Goal: Entertainment & Leisure: Browse casually

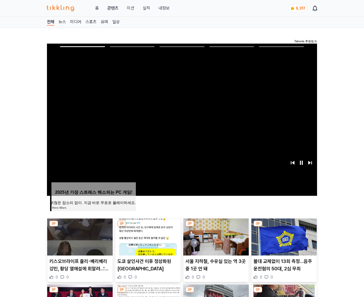
click at [284, 236] on img at bounding box center [284, 236] width 65 height 37
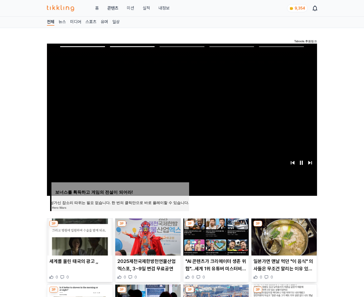
click at [284, 236] on img at bounding box center [284, 236] width 65 height 37
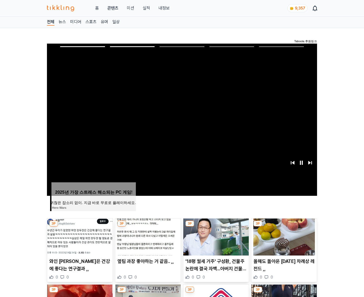
click at [284, 236] on img at bounding box center [284, 236] width 65 height 37
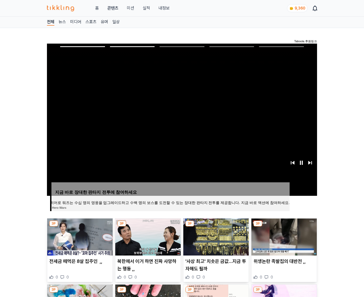
click at [284, 236] on img at bounding box center [284, 236] width 65 height 37
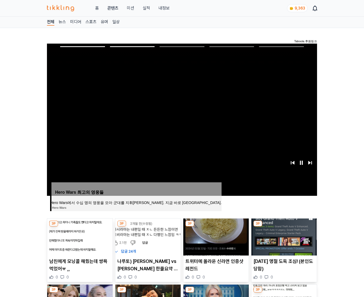
click at [284, 236] on img at bounding box center [284, 236] width 65 height 37
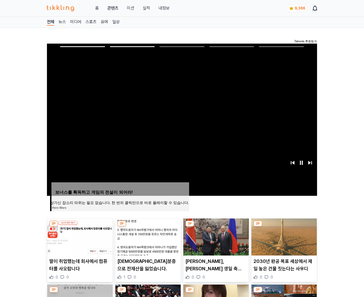
click at [284, 236] on img at bounding box center [284, 236] width 65 height 37
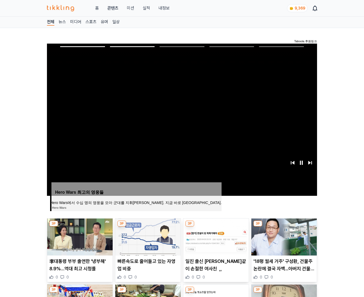
click at [284, 236] on img at bounding box center [284, 236] width 65 height 37
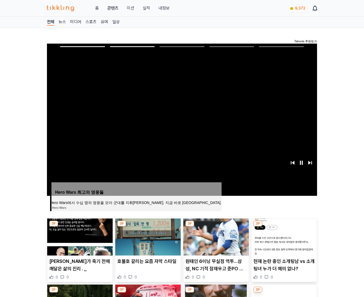
click at [284, 236] on img at bounding box center [284, 236] width 65 height 37
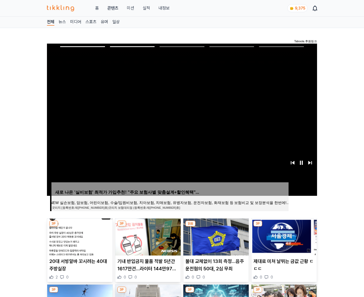
click at [284, 236] on img at bounding box center [284, 236] width 65 height 37
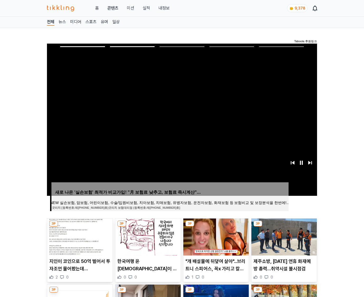
click at [284, 236] on img at bounding box center [284, 236] width 65 height 37
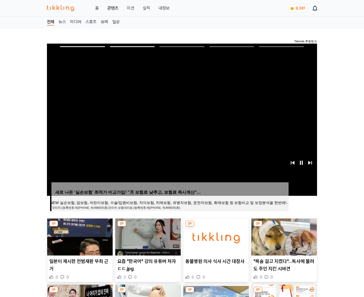
click at [284, 236] on img at bounding box center [284, 236] width 65 height 37
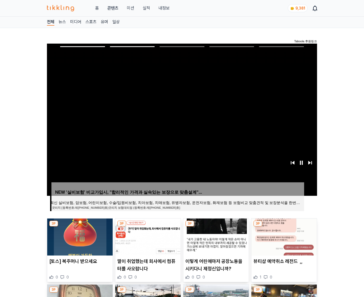
click at [284, 236] on img at bounding box center [284, 236] width 65 height 37
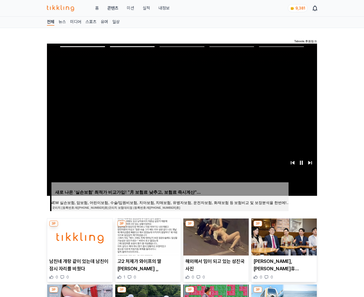
click at [284, 236] on img at bounding box center [284, 236] width 65 height 37
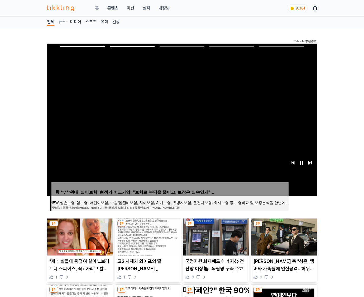
click at [284, 236] on img at bounding box center [284, 236] width 65 height 37
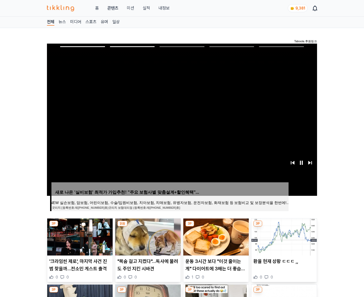
click at [284, 236] on img at bounding box center [284, 236] width 65 height 37
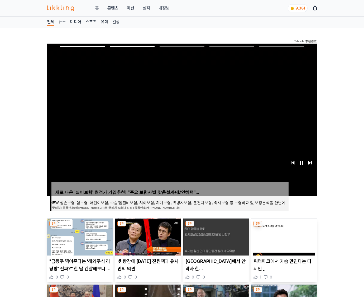
click at [284, 236] on img at bounding box center [284, 236] width 65 height 37
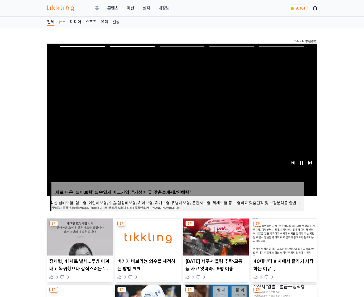
click at [284, 236] on img at bounding box center [284, 236] width 65 height 37
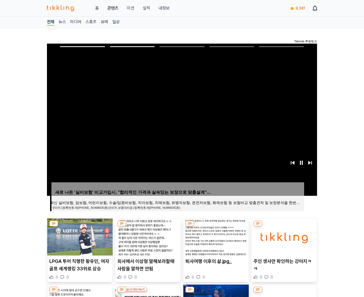
click at [284, 236] on img at bounding box center [284, 236] width 65 height 37
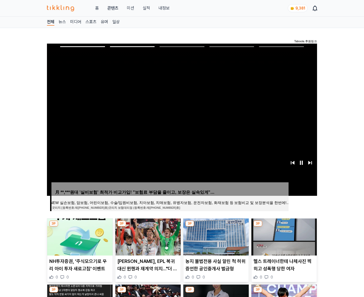
click at [284, 236] on img at bounding box center [284, 236] width 65 height 37
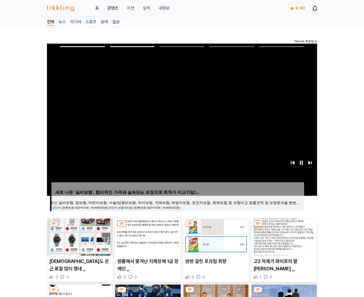
click at [284, 236] on img at bounding box center [284, 236] width 65 height 37
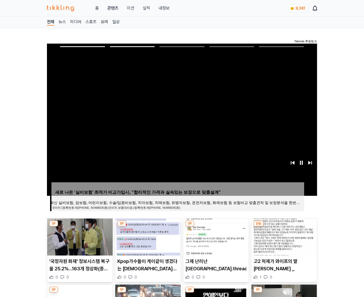
click at [284, 236] on img at bounding box center [284, 236] width 65 height 37
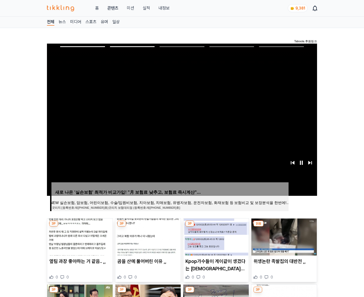
click at [284, 236] on img at bounding box center [284, 236] width 65 height 37
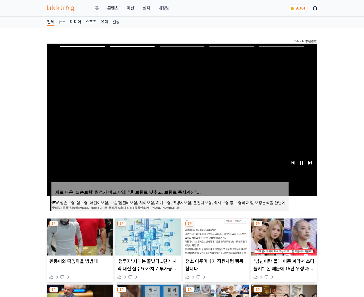
click at [284, 236] on img at bounding box center [284, 236] width 65 height 37
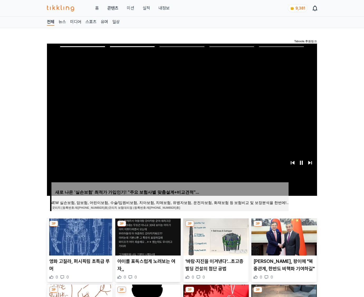
click at [284, 236] on img at bounding box center [284, 236] width 65 height 37
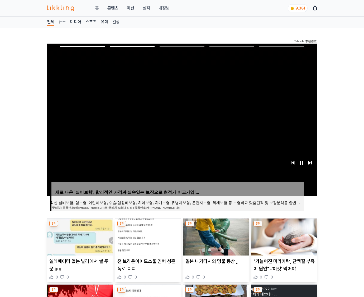
click at [284, 236] on img at bounding box center [284, 236] width 65 height 37
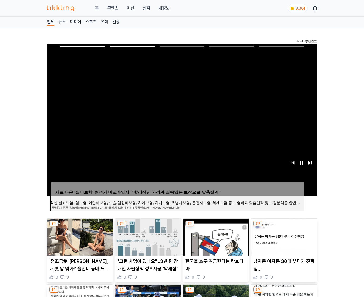
click at [284, 236] on img at bounding box center [284, 236] width 65 height 37
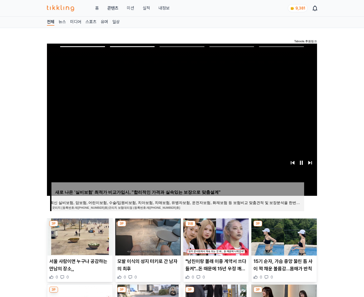
click at [284, 236] on img at bounding box center [284, 236] width 65 height 37
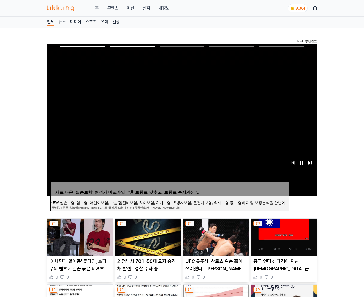
click at [284, 236] on img at bounding box center [284, 236] width 65 height 37
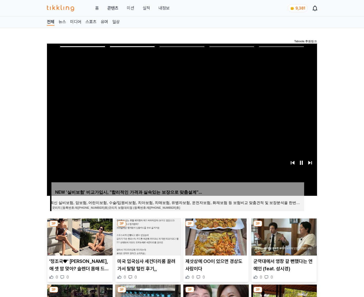
click at [284, 236] on img at bounding box center [284, 236] width 65 height 37
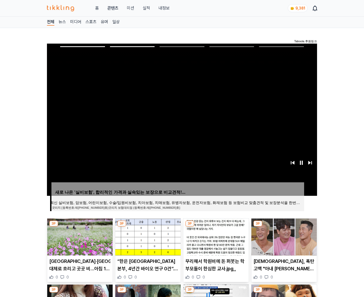
click at [284, 236] on img at bounding box center [284, 236] width 65 height 37
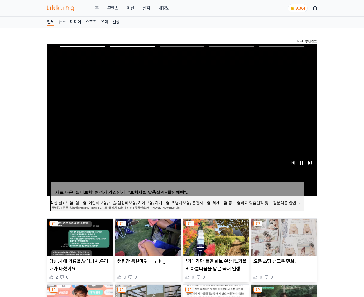
click at [284, 236] on img at bounding box center [284, 236] width 65 height 37
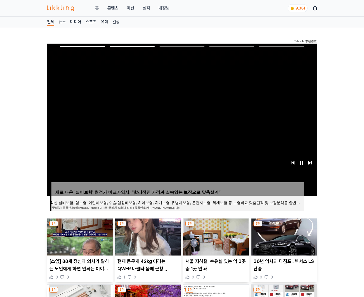
click at [284, 236] on img at bounding box center [284, 236] width 65 height 37
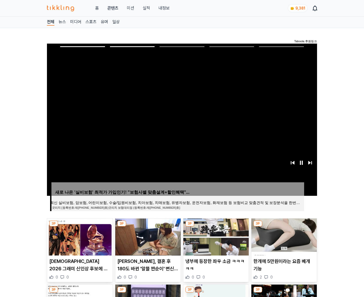
click at [284, 236] on img at bounding box center [284, 236] width 65 height 37
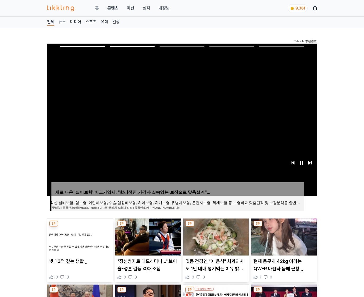
click at [284, 236] on img at bounding box center [284, 236] width 65 height 37
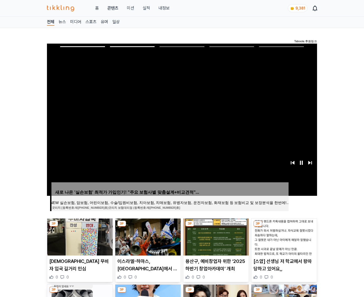
click at [284, 236] on img at bounding box center [284, 236] width 65 height 37
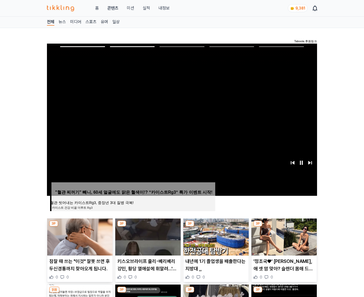
click at [284, 236] on img at bounding box center [284, 236] width 65 height 37
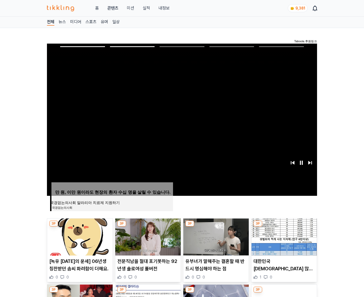
click at [284, 236] on img at bounding box center [284, 236] width 65 height 37
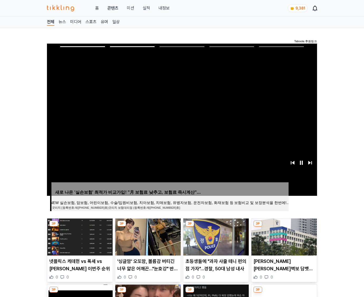
click at [284, 236] on img at bounding box center [284, 236] width 65 height 37
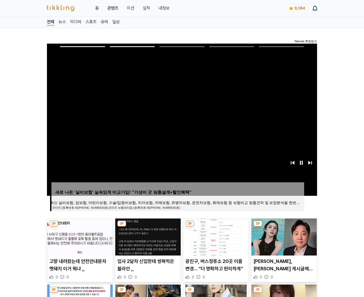
click at [284, 236] on img at bounding box center [284, 236] width 65 height 37
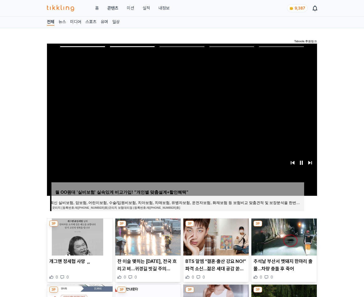
click at [284, 236] on img at bounding box center [284, 236] width 65 height 37
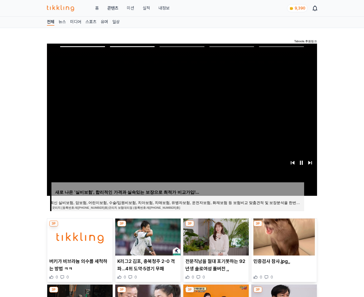
click at [284, 236] on img at bounding box center [284, 236] width 65 height 37
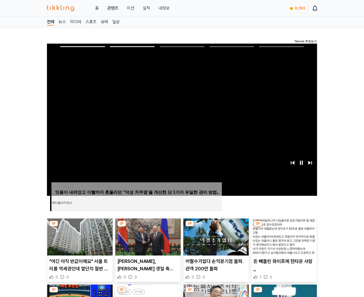
click at [284, 236] on img at bounding box center [284, 236] width 65 height 37
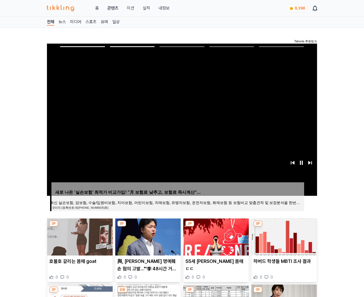
click at [284, 236] on img at bounding box center [284, 236] width 65 height 37
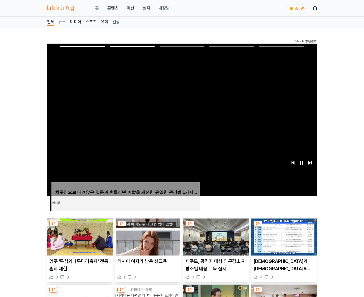
click at [284, 236] on img at bounding box center [284, 236] width 65 height 37
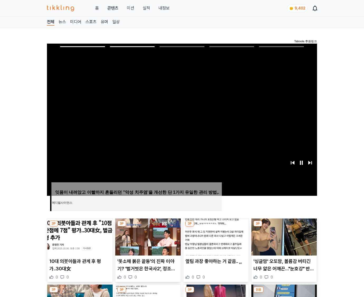
click at [284, 236] on img at bounding box center [284, 236] width 65 height 37
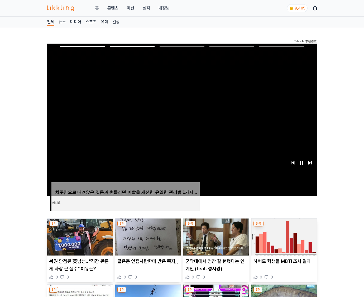
click at [284, 236] on img at bounding box center [284, 236] width 65 height 37
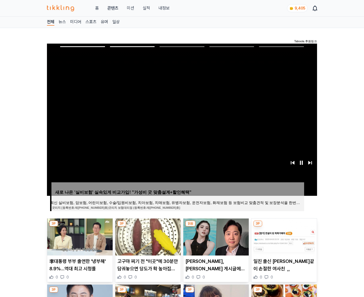
click at [284, 236] on img at bounding box center [284, 236] width 65 height 37
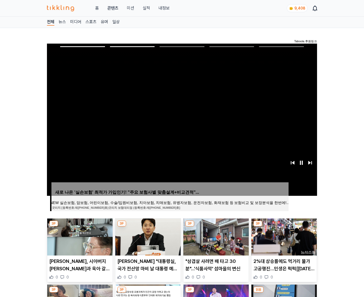
click at [284, 236] on img at bounding box center [284, 236] width 65 height 37
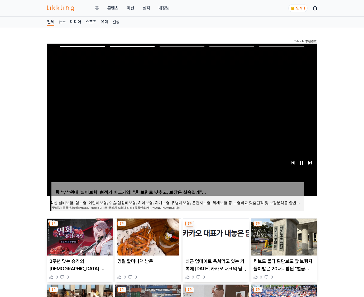
click at [284, 236] on img at bounding box center [284, 236] width 65 height 37
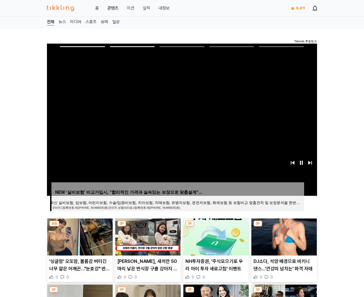
click at [284, 236] on img at bounding box center [284, 236] width 65 height 37
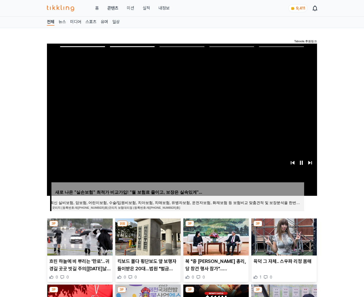
click at [284, 236] on img at bounding box center [284, 236] width 65 height 37
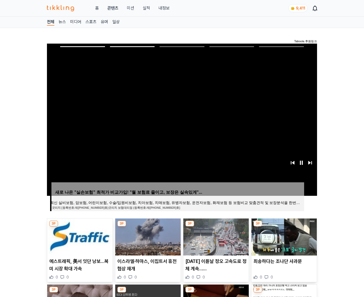
click at [284, 236] on img at bounding box center [284, 236] width 65 height 37
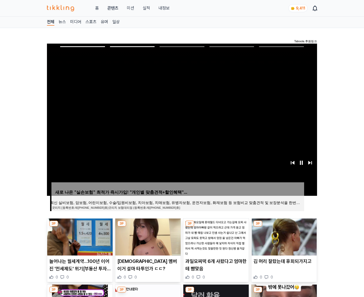
click at [284, 236] on img at bounding box center [284, 236] width 65 height 37
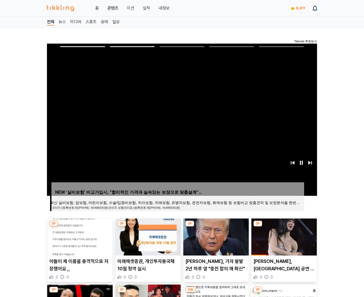
click at [284, 236] on img at bounding box center [284, 236] width 65 height 37
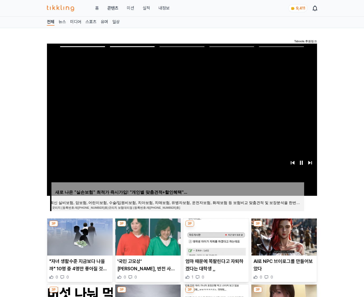
click at [284, 236] on img at bounding box center [284, 236] width 65 height 37
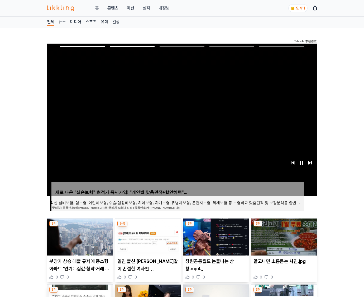
click at [284, 236] on img at bounding box center [284, 236] width 65 height 37
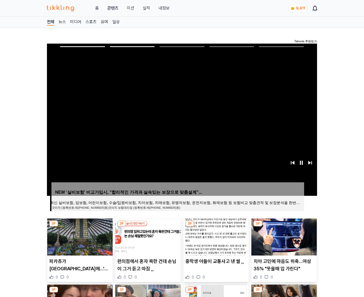
click at [284, 236] on img at bounding box center [284, 236] width 65 height 37
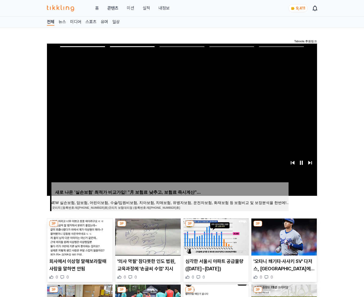
click at [284, 236] on img at bounding box center [284, 236] width 65 height 37
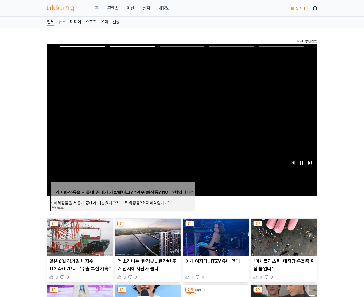
click at [284, 236] on img at bounding box center [284, 236] width 65 height 37
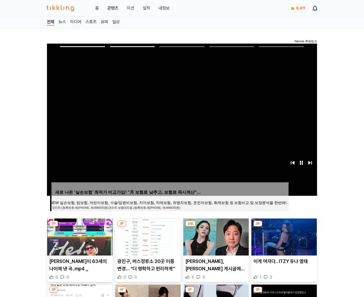
click at [284, 236] on img at bounding box center [284, 236] width 65 height 37
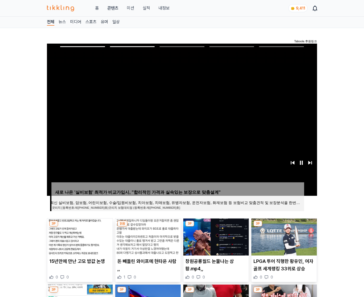
click at [284, 236] on img at bounding box center [284, 236] width 65 height 37
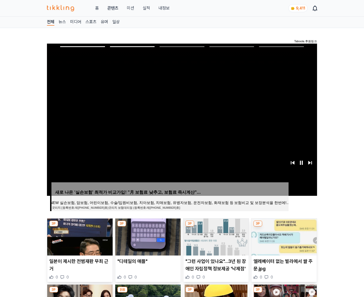
click at [284, 236] on img at bounding box center [284, 236] width 65 height 37
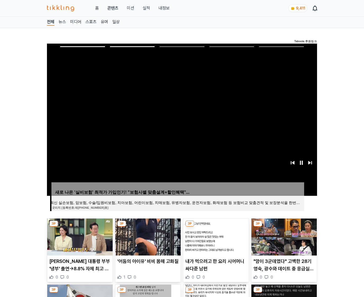
click at [284, 236] on img at bounding box center [284, 236] width 65 height 37
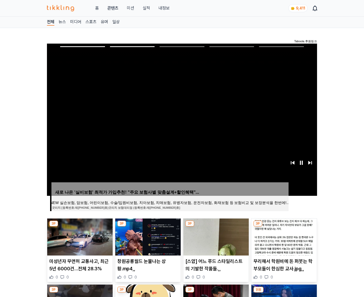
click at [284, 236] on img at bounding box center [284, 236] width 65 height 37
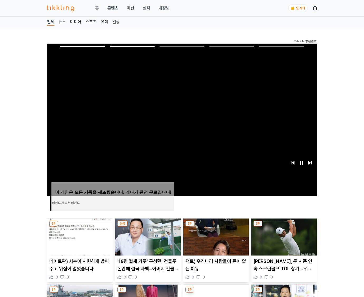
click at [284, 236] on img at bounding box center [284, 236] width 65 height 37
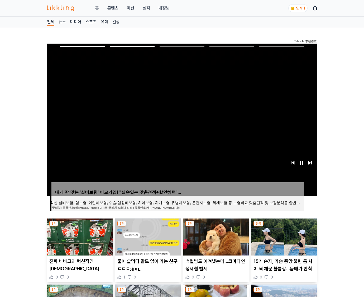
click at [284, 236] on img at bounding box center [284, 236] width 65 height 37
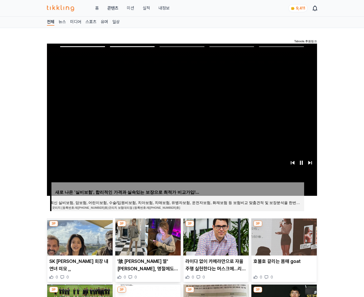
click at [284, 236] on img at bounding box center [284, 236] width 65 height 37
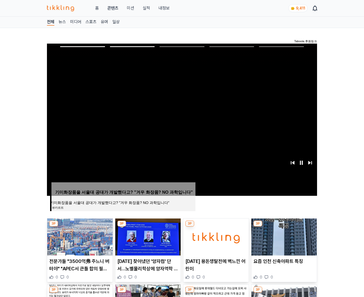
click at [284, 236] on img at bounding box center [284, 236] width 65 height 37
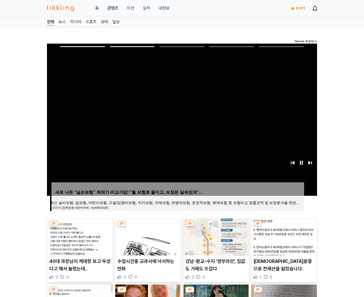
click at [284, 236] on img at bounding box center [284, 236] width 65 height 37
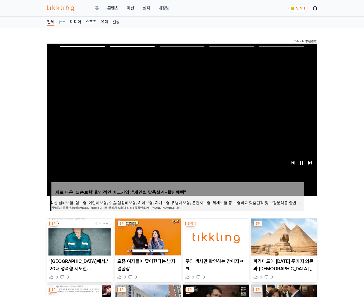
click at [284, 236] on img at bounding box center [284, 236] width 65 height 37
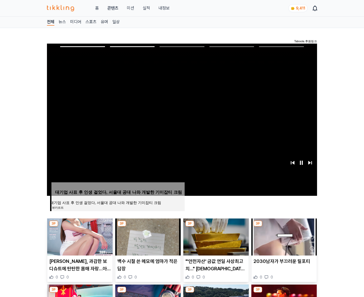
click at [284, 236] on img at bounding box center [284, 236] width 65 height 37
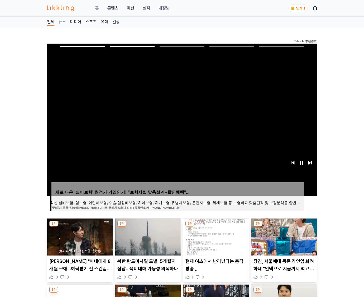
click at [284, 236] on img at bounding box center [284, 236] width 65 height 37
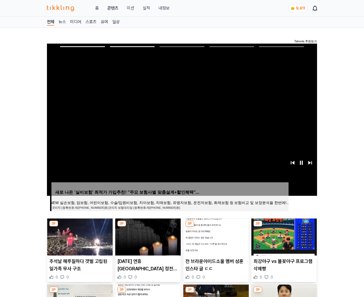
click at [284, 236] on img at bounding box center [284, 236] width 65 height 37
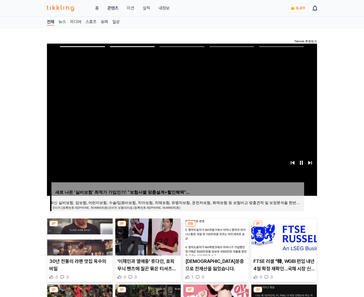
click at [284, 236] on img at bounding box center [284, 236] width 65 height 37
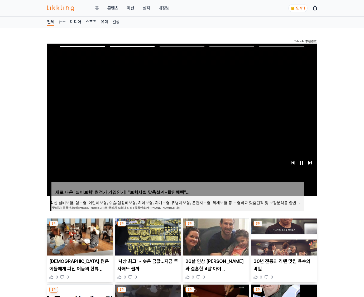
click at [284, 236] on img at bounding box center [284, 236] width 65 height 37
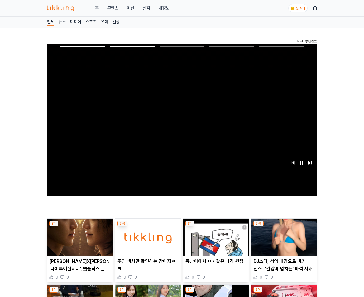
click at [284, 236] on img at bounding box center [284, 236] width 65 height 37
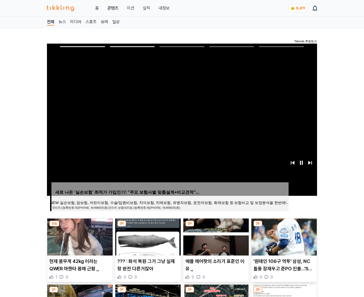
click at [284, 236] on img at bounding box center [284, 236] width 65 height 37
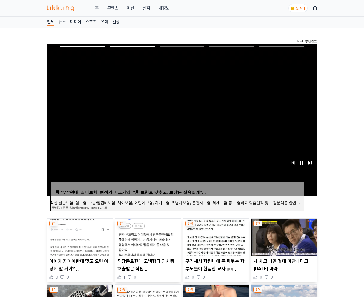
click at [284, 236] on img at bounding box center [284, 236] width 65 height 37
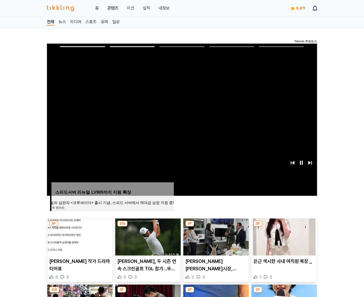
click at [284, 236] on img at bounding box center [284, 236] width 65 height 37
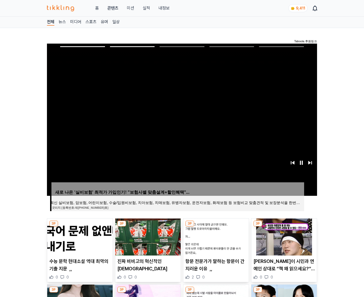
click at [284, 236] on img at bounding box center [284, 236] width 65 height 37
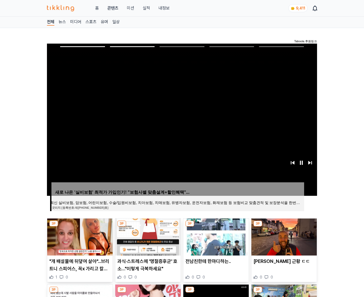
click at [284, 236] on img at bounding box center [284, 236] width 65 height 37
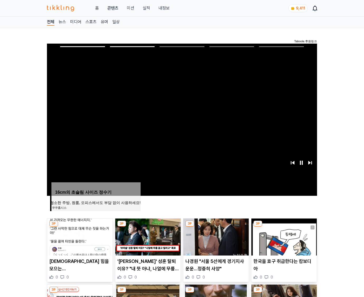
click at [284, 236] on img at bounding box center [284, 236] width 65 height 37
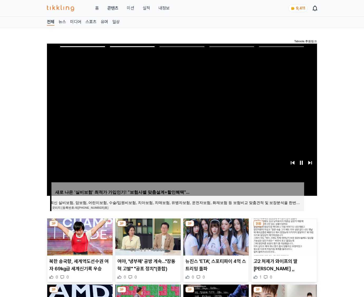
click at [284, 236] on img at bounding box center [284, 236] width 65 height 37
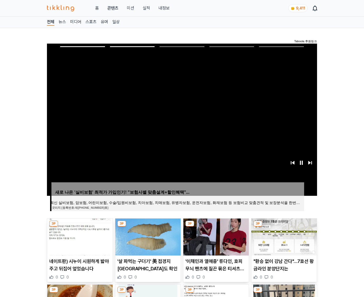
click at [284, 236] on img at bounding box center [284, 236] width 65 height 37
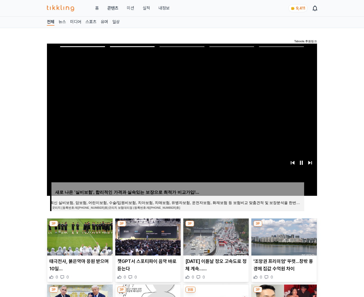
click at [284, 236] on img at bounding box center [284, 236] width 65 height 37
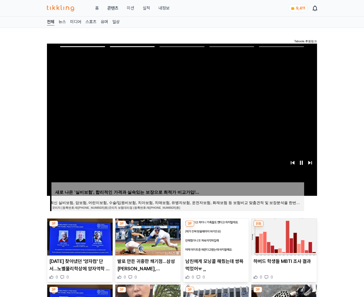
click at [284, 236] on img at bounding box center [284, 236] width 65 height 37
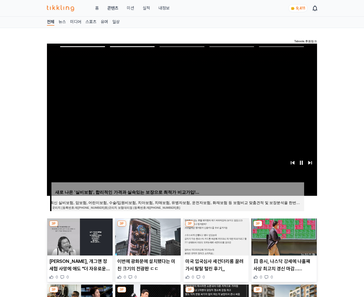
click at [284, 236] on img at bounding box center [284, 236] width 65 height 37
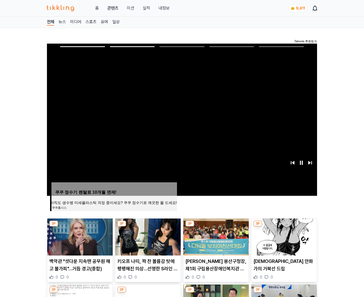
click at [284, 236] on img at bounding box center [284, 236] width 65 height 37
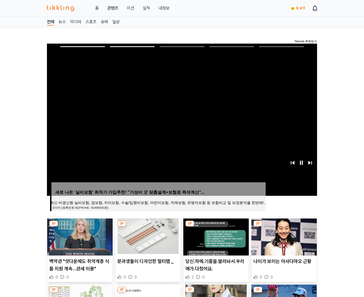
click at [284, 236] on img at bounding box center [284, 236] width 65 height 37
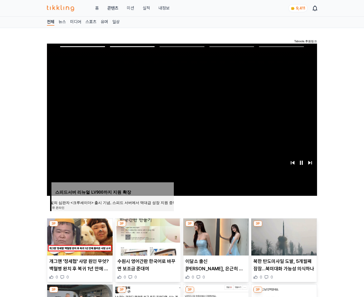
click at [284, 236] on img at bounding box center [284, 236] width 65 height 37
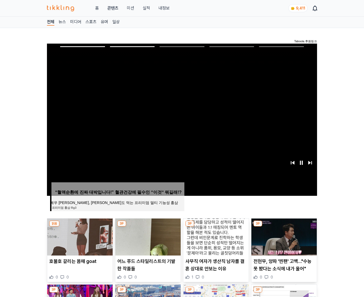
click at [284, 236] on img at bounding box center [284, 236] width 65 height 37
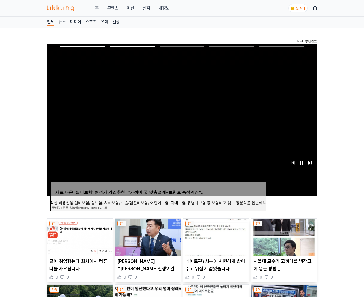
click at [284, 236] on img at bounding box center [284, 236] width 65 height 37
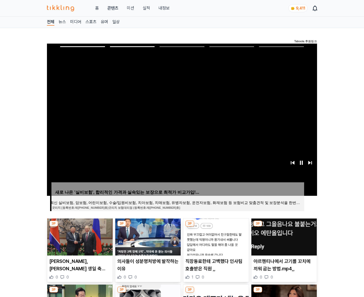
click at [284, 236] on img at bounding box center [284, 236] width 65 height 37
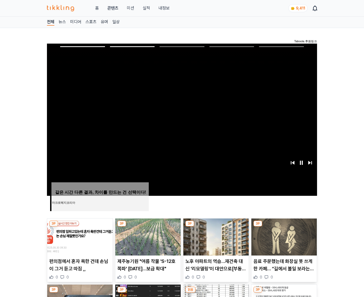
click at [284, 236] on img at bounding box center [284, 236] width 65 height 37
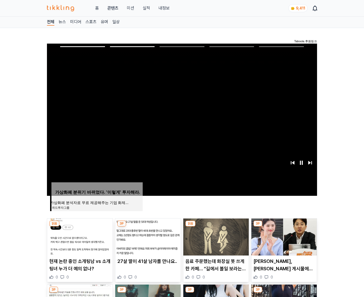
click at [284, 236] on img at bounding box center [284, 236] width 65 height 37
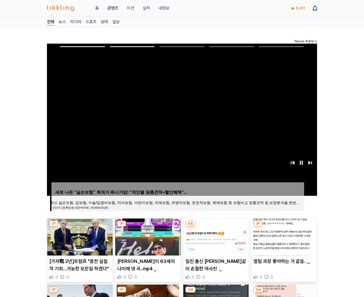
click at [284, 236] on img at bounding box center [284, 236] width 65 height 37
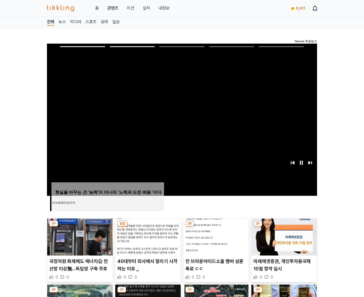
click at [284, 236] on img at bounding box center [284, 236] width 65 height 37
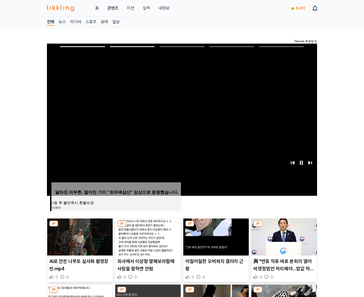
click at [284, 236] on img at bounding box center [284, 236] width 65 height 37
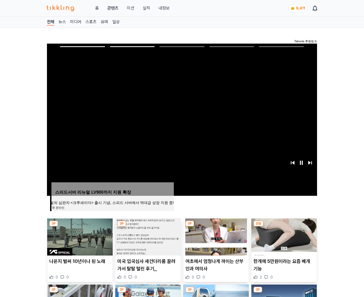
click at [284, 236] on img at bounding box center [284, 236] width 65 height 37
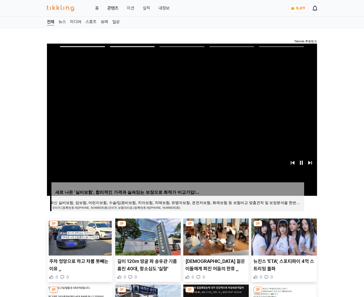
click at [284, 236] on img at bounding box center [284, 236] width 65 height 37
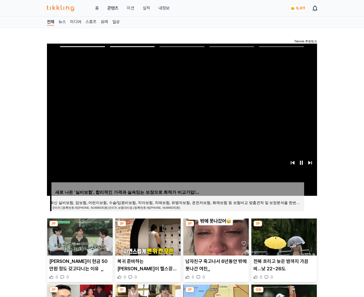
click at [284, 236] on img at bounding box center [284, 236] width 65 height 37
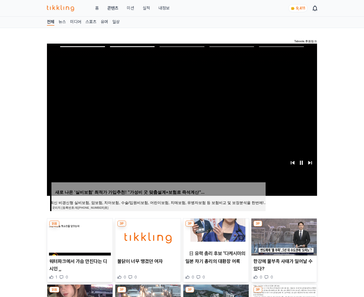
click at [284, 236] on img at bounding box center [284, 236] width 65 height 37
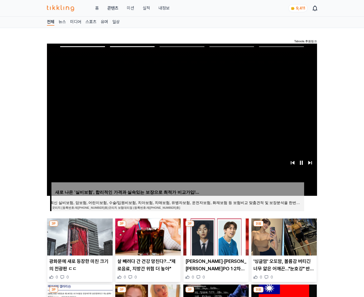
click at [284, 236] on img at bounding box center [284, 236] width 65 height 37
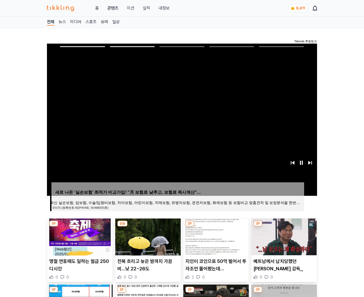
click at [284, 236] on img at bounding box center [284, 236] width 65 height 37
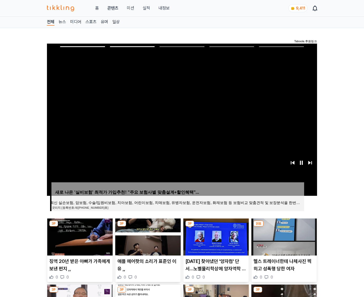
click at [284, 236] on img at bounding box center [284, 236] width 65 height 37
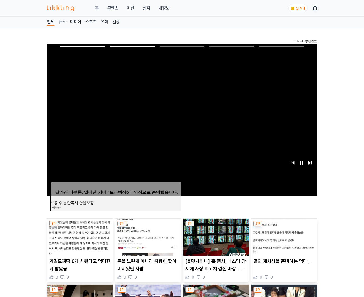
click at [284, 236] on img at bounding box center [284, 236] width 65 height 37
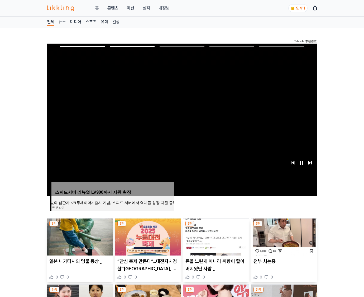
click at [284, 236] on img at bounding box center [284, 236] width 65 height 37
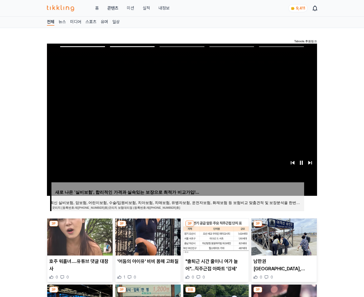
click at [284, 236] on img at bounding box center [284, 236] width 65 height 37
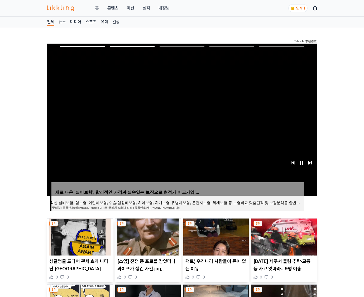
click at [284, 236] on img at bounding box center [284, 236] width 65 height 37
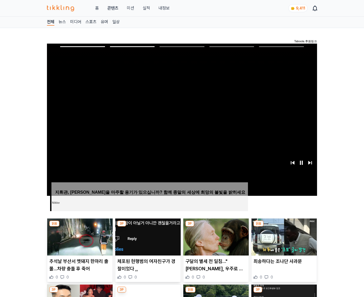
click at [284, 236] on img at bounding box center [284, 236] width 65 height 37
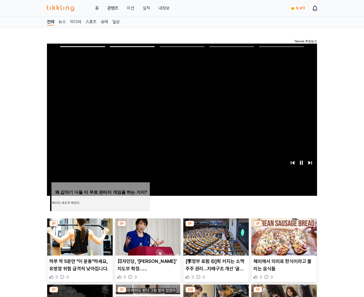
click at [284, 236] on img at bounding box center [284, 236] width 65 height 37
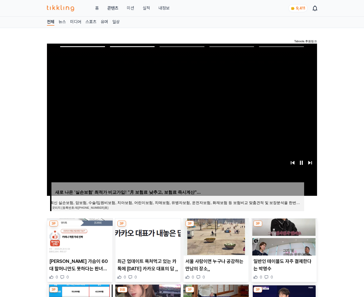
click at [284, 236] on img at bounding box center [284, 236] width 65 height 37
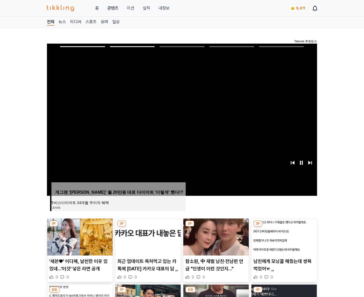
click at [284, 236] on img at bounding box center [284, 236] width 65 height 37
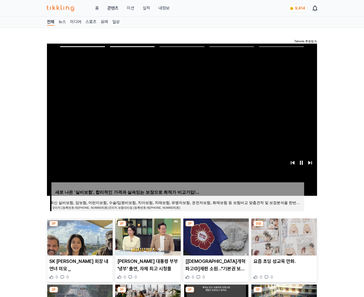
click at [284, 236] on img at bounding box center [284, 236] width 65 height 37
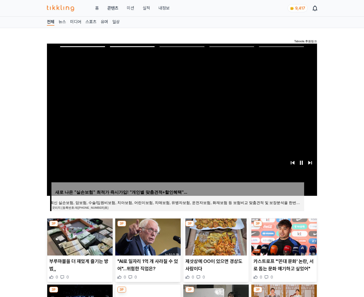
click at [284, 236] on img at bounding box center [284, 236] width 65 height 37
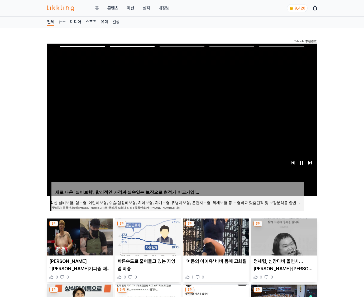
click at [284, 236] on img at bounding box center [284, 236] width 65 height 37
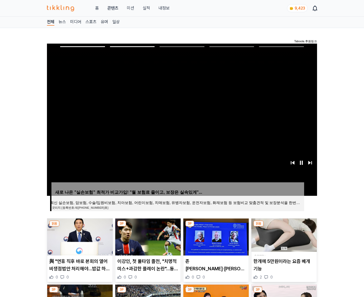
click at [284, 236] on img at bounding box center [284, 236] width 65 height 37
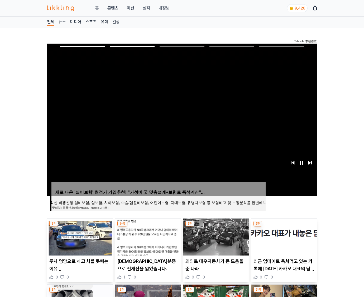
click at [284, 236] on img at bounding box center [284, 236] width 65 height 37
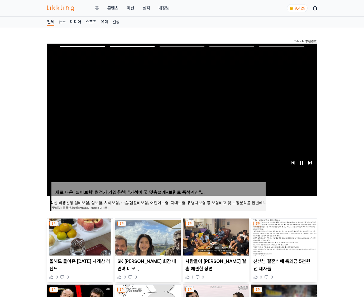
click at [284, 236] on img at bounding box center [284, 236] width 65 height 37
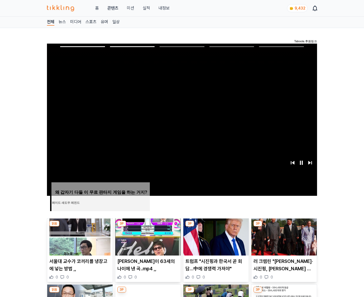
click at [284, 236] on img at bounding box center [284, 236] width 65 height 37
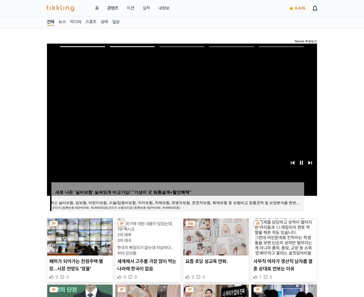
click at [284, 236] on img at bounding box center [284, 236] width 65 height 37
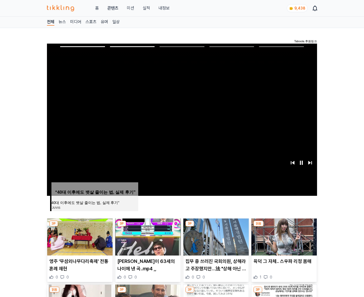
click at [284, 236] on img at bounding box center [284, 236] width 65 height 37
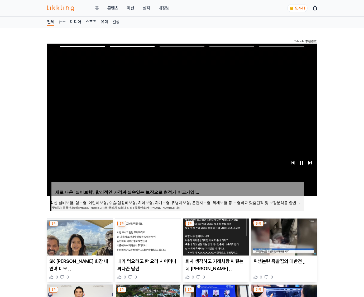
click at [284, 236] on img at bounding box center [284, 236] width 65 height 37
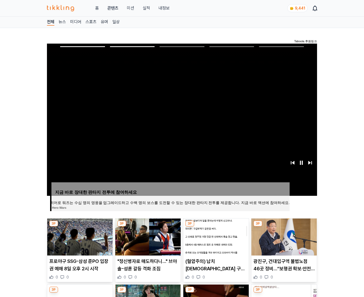
click at [284, 236] on img at bounding box center [284, 236] width 65 height 37
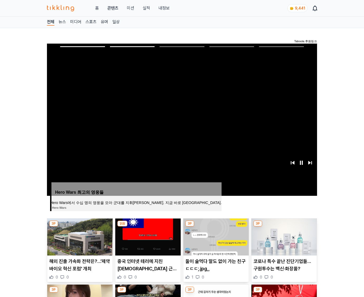
click at [284, 236] on img at bounding box center [284, 236] width 65 height 37
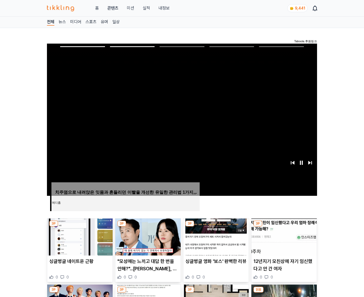
click at [284, 236] on img at bounding box center [284, 236] width 65 height 37
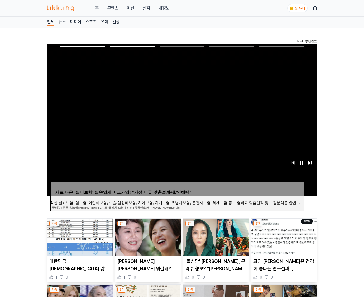
click at [284, 236] on img at bounding box center [284, 236] width 65 height 37
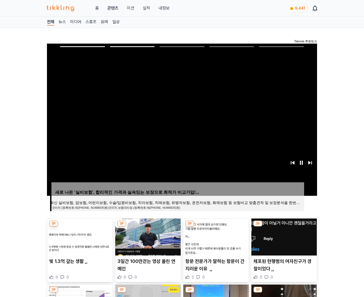
click at [284, 236] on img at bounding box center [284, 236] width 65 height 37
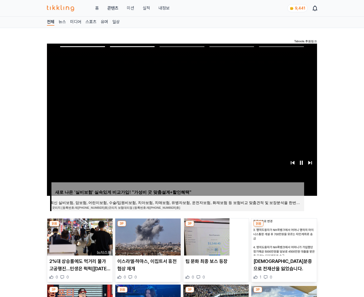
click at [284, 236] on img at bounding box center [284, 236] width 65 height 37
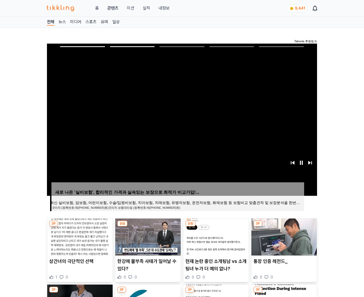
click at [284, 236] on img at bounding box center [284, 236] width 65 height 37
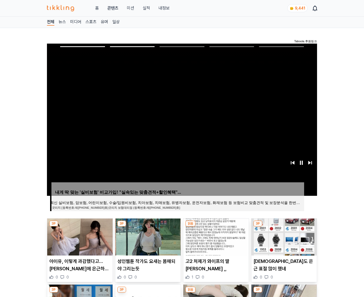
click at [284, 236] on img at bounding box center [284, 236] width 65 height 37
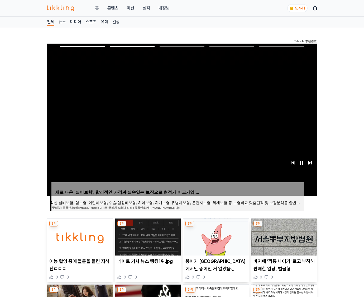
click at [284, 236] on img at bounding box center [284, 236] width 65 height 37
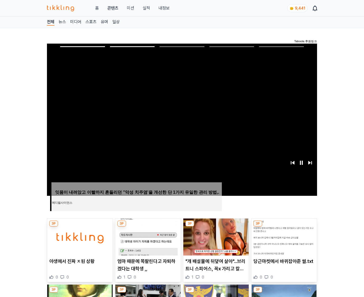
click at [284, 236] on img at bounding box center [284, 236] width 65 height 37
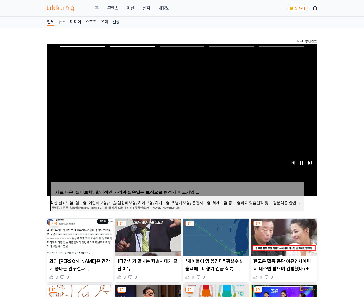
click at [284, 236] on img at bounding box center [284, 236] width 65 height 37
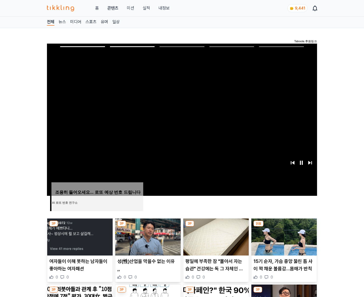
click at [284, 236] on img at bounding box center [284, 236] width 65 height 37
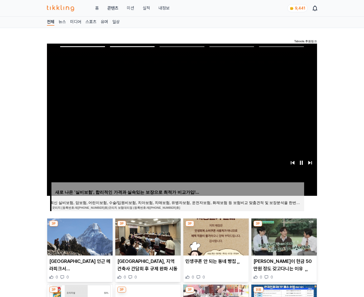
click at [284, 236] on img at bounding box center [284, 236] width 65 height 37
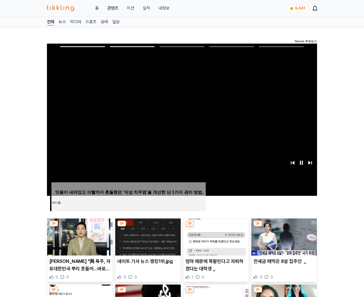
click at [284, 236] on img at bounding box center [284, 236] width 65 height 37
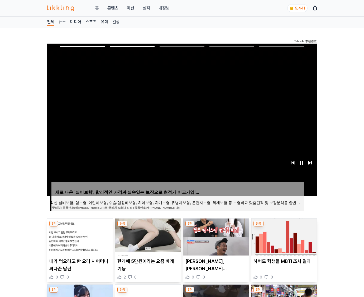
click at [284, 236] on img at bounding box center [284, 236] width 65 height 37
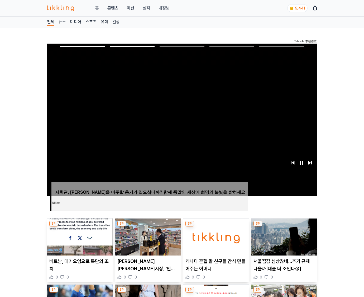
click at [284, 236] on img at bounding box center [284, 236] width 65 height 37
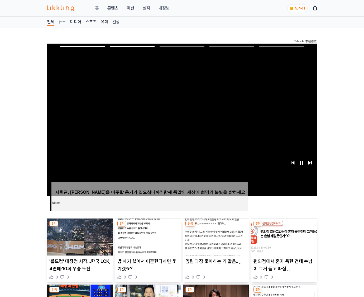
click at [284, 236] on img at bounding box center [284, 236] width 65 height 37
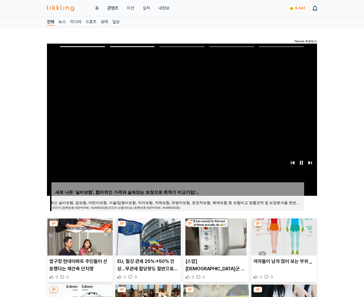
click at [284, 236] on img at bounding box center [284, 236] width 65 height 37
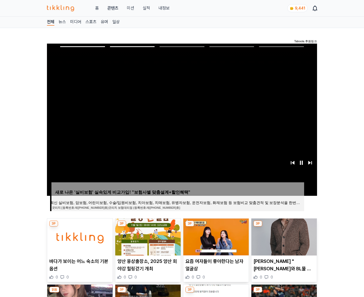
click at [284, 236] on img at bounding box center [284, 236] width 65 height 37
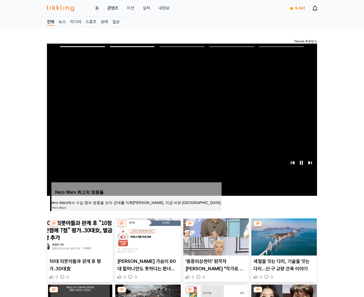
click at [284, 236] on img at bounding box center [284, 236] width 65 height 37
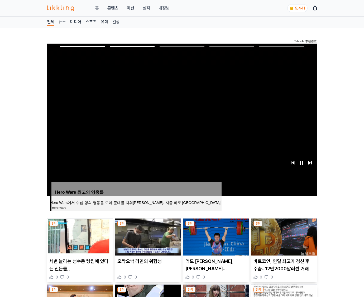
click at [284, 236] on img at bounding box center [284, 236] width 65 height 37
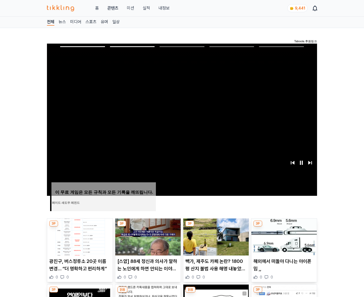
click at [284, 236] on img at bounding box center [284, 236] width 65 height 37
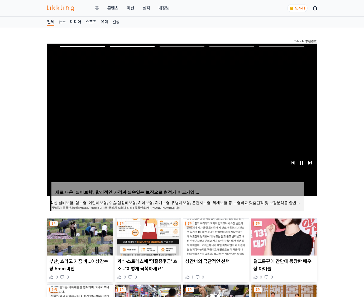
click at [284, 236] on img at bounding box center [284, 236] width 65 height 37
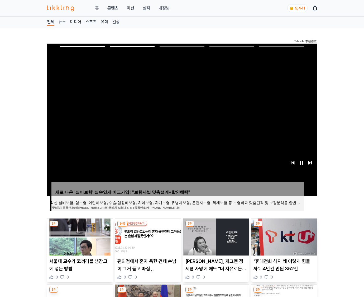
click at [284, 236] on img at bounding box center [284, 236] width 65 height 37
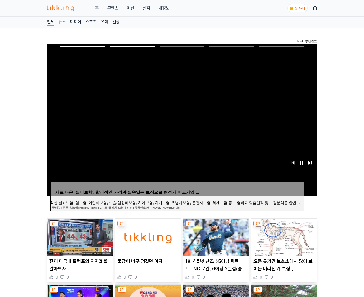
click at [284, 236] on img at bounding box center [284, 236] width 65 height 37
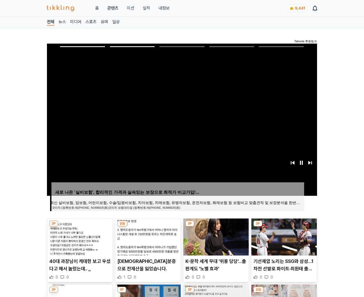
click at [284, 236] on img at bounding box center [284, 236] width 65 height 37
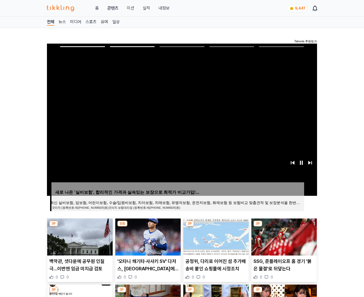
click at [284, 236] on img at bounding box center [284, 236] width 65 height 37
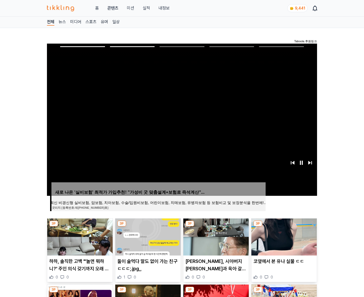
click at [284, 236] on img at bounding box center [284, 236] width 65 height 37
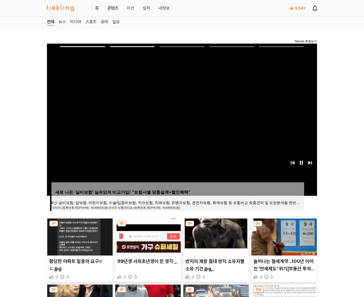
click at [284, 236] on img at bounding box center [284, 236] width 65 height 37
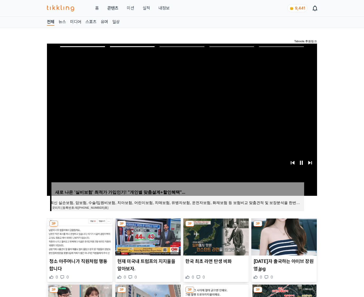
click at [284, 236] on img at bounding box center [284, 236] width 65 height 37
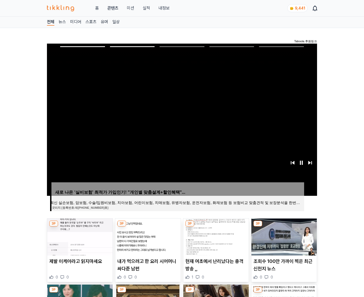
click at [284, 236] on img at bounding box center [284, 236] width 65 height 37
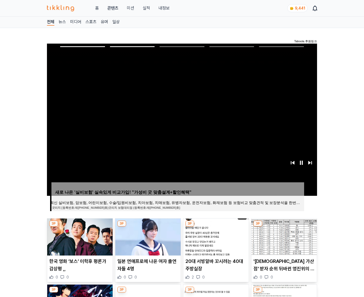
click at [284, 236] on img at bounding box center [284, 236] width 65 height 37
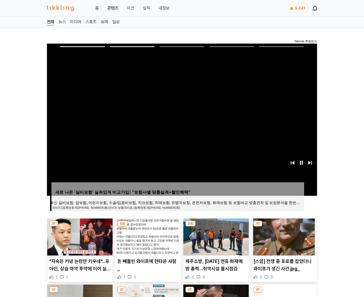
click at [284, 236] on img at bounding box center [284, 236] width 65 height 37
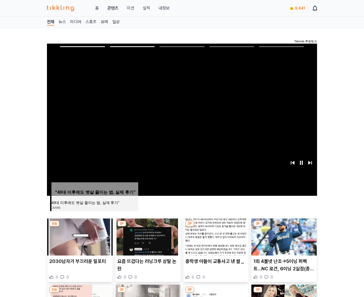
click at [284, 236] on img at bounding box center [284, 236] width 65 height 37
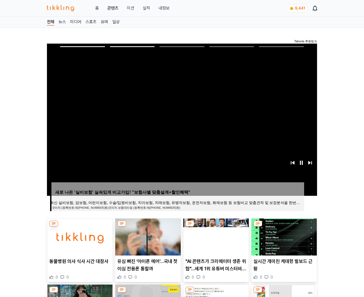
click at [284, 236] on img at bounding box center [284, 236] width 65 height 37
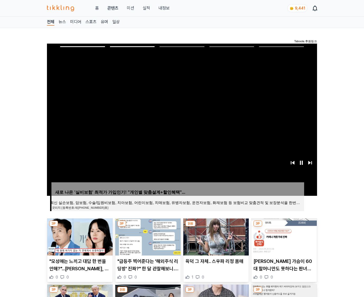
click at [284, 236] on img at bounding box center [284, 236] width 65 height 37
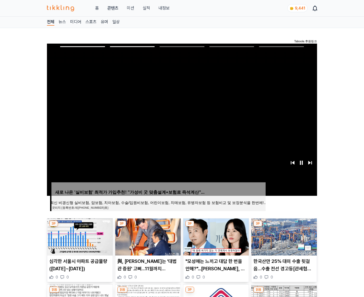
click at [284, 236] on img at bounding box center [284, 236] width 65 height 37
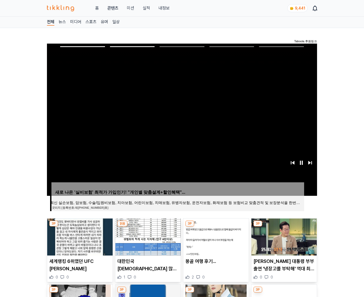
click at [284, 236] on img at bounding box center [284, 236] width 65 height 37
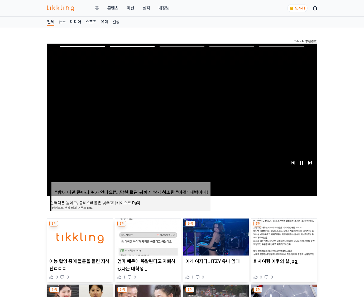
click at [284, 236] on img at bounding box center [284, 236] width 65 height 37
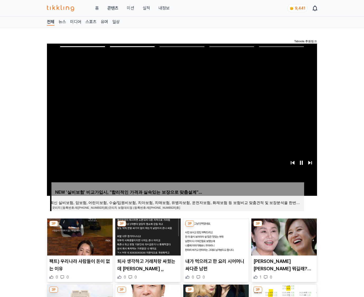
click at [284, 236] on img at bounding box center [284, 236] width 65 height 37
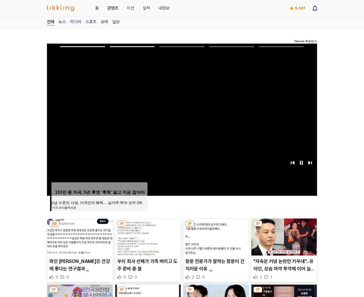
click at [284, 236] on img at bounding box center [284, 236] width 65 height 37
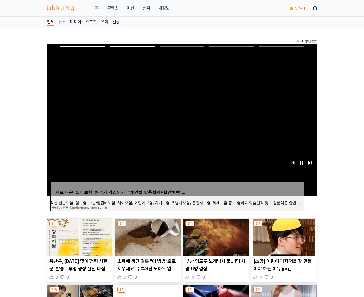
click at [284, 236] on img at bounding box center [284, 236] width 65 height 37
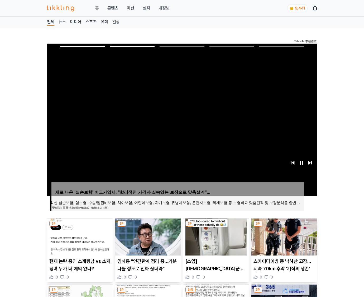
click at [284, 236] on img at bounding box center [284, 236] width 65 height 37
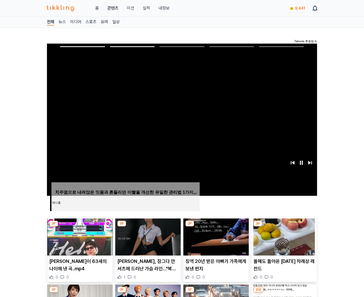
click at [284, 236] on img at bounding box center [284, 236] width 65 height 37
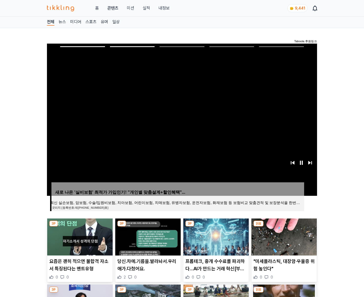
click at [284, 236] on img at bounding box center [284, 236] width 65 height 37
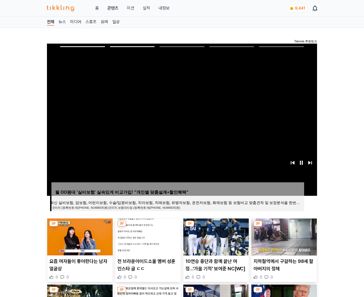
click at [284, 236] on img at bounding box center [284, 236] width 65 height 37
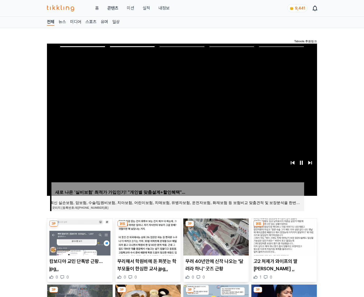
click at [284, 236] on img at bounding box center [284, 236] width 65 height 37
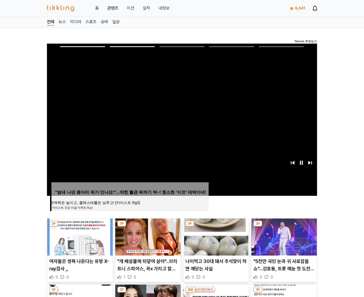
click at [284, 236] on img at bounding box center [284, 236] width 65 height 37
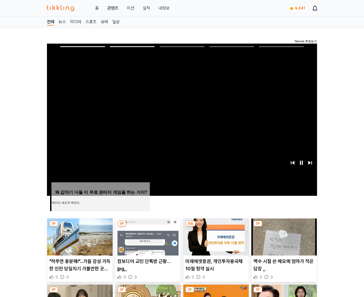
click at [284, 236] on img at bounding box center [284, 236] width 65 height 37
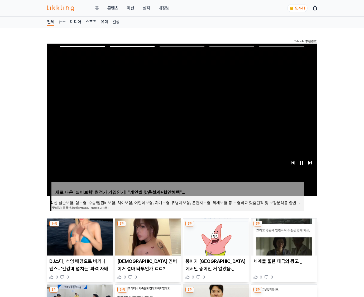
click at [284, 236] on img at bounding box center [284, 236] width 65 height 37
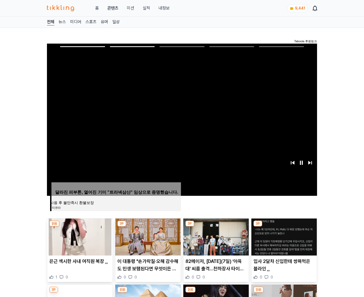
click at [284, 236] on img at bounding box center [284, 236] width 65 height 37
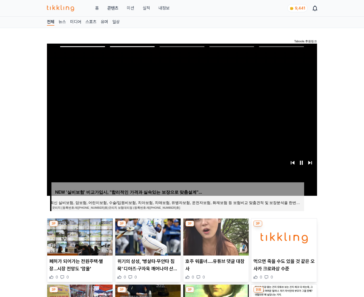
click at [284, 236] on img at bounding box center [284, 236] width 65 height 37
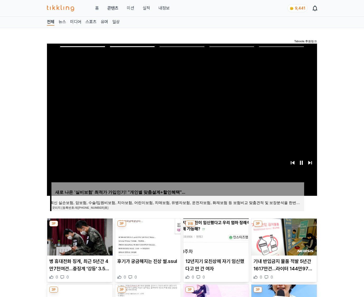
click at [284, 236] on img at bounding box center [284, 236] width 65 height 37
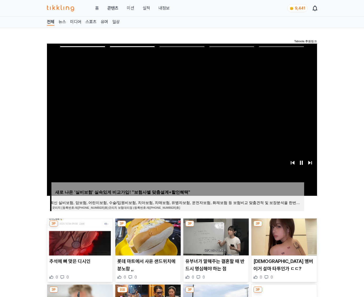
click at [284, 236] on img at bounding box center [284, 236] width 65 height 37
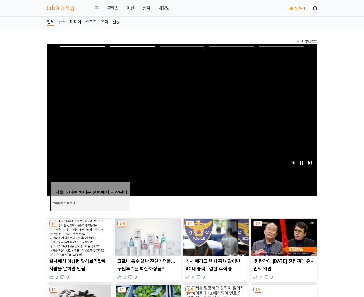
click at [284, 236] on img at bounding box center [284, 236] width 65 height 37
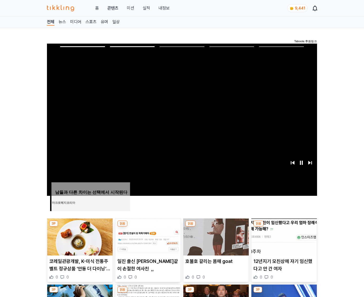
click at [284, 236] on img at bounding box center [284, 236] width 65 height 37
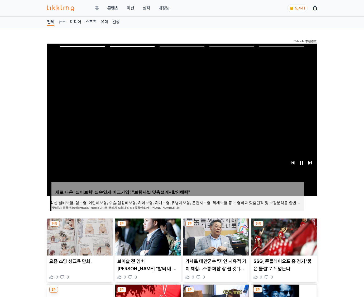
click at [284, 236] on img at bounding box center [284, 236] width 65 height 37
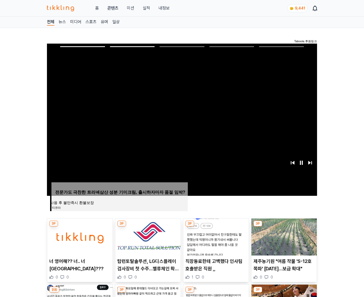
click at [284, 236] on img at bounding box center [284, 236] width 65 height 37
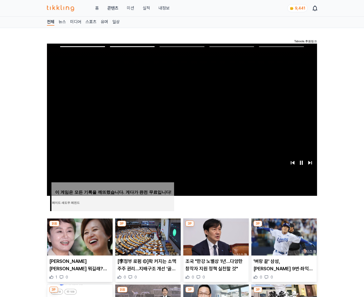
click at [284, 236] on img at bounding box center [284, 236] width 65 height 37
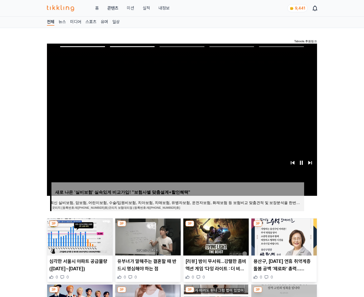
click at [284, 236] on img at bounding box center [284, 236] width 65 height 37
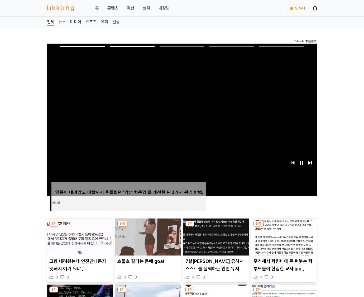
click at [284, 236] on img at bounding box center [284, 236] width 65 height 37
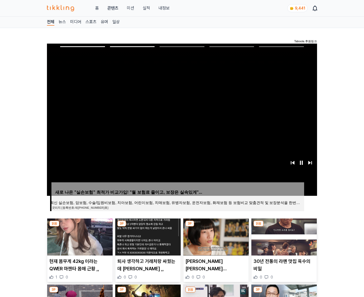
click at [284, 236] on img at bounding box center [284, 236] width 65 height 37
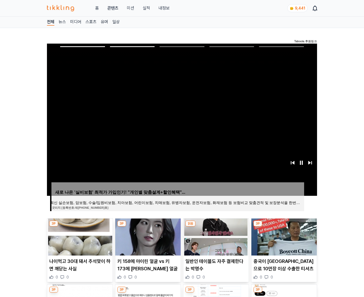
click at [284, 236] on img at bounding box center [284, 236] width 65 height 37
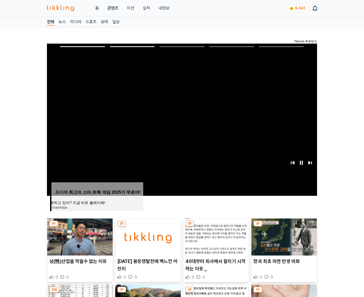
click at [284, 236] on img at bounding box center [284, 236] width 65 height 37
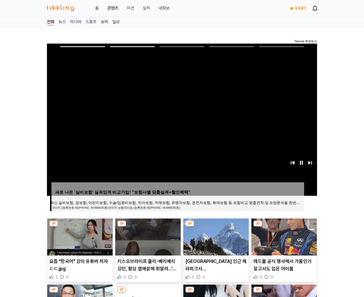
click at [284, 236] on img at bounding box center [284, 236] width 65 height 37
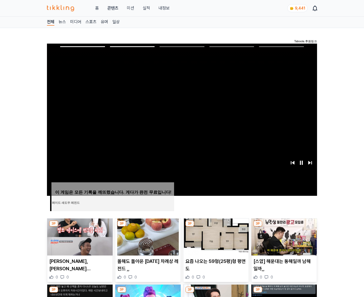
click at [284, 236] on img at bounding box center [284, 236] width 65 height 37
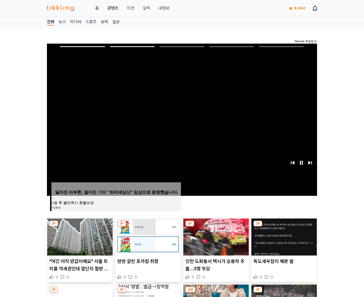
click at [284, 236] on img at bounding box center [284, 236] width 65 height 37
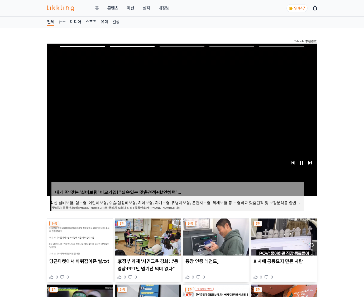
click at [284, 236] on img at bounding box center [284, 236] width 65 height 37
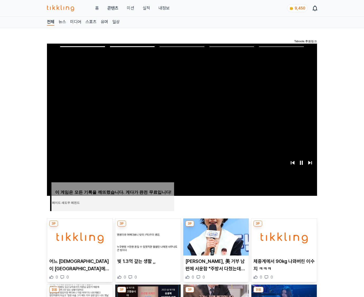
click at [284, 236] on img at bounding box center [284, 236] width 65 height 37
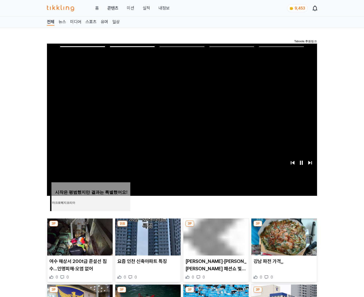
click at [284, 236] on img at bounding box center [284, 236] width 65 height 37
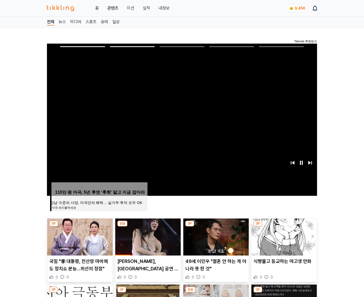
click at [284, 236] on img at bounding box center [284, 236] width 65 height 37
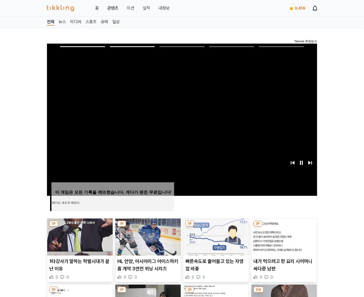
click at [284, 236] on img at bounding box center [284, 236] width 65 height 37
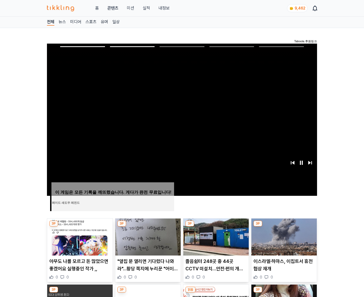
click at [284, 236] on img at bounding box center [284, 236] width 65 height 37
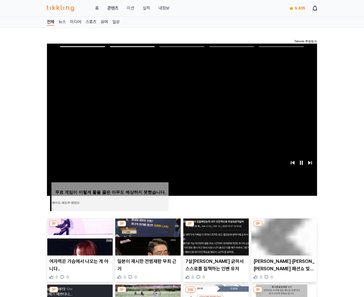
click at [284, 236] on img at bounding box center [284, 236] width 65 height 37
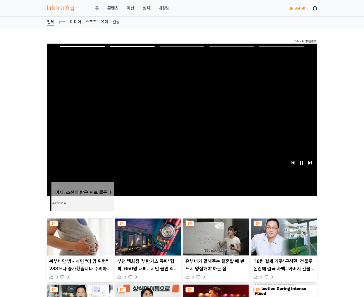
click at [284, 236] on img at bounding box center [284, 236] width 65 height 37
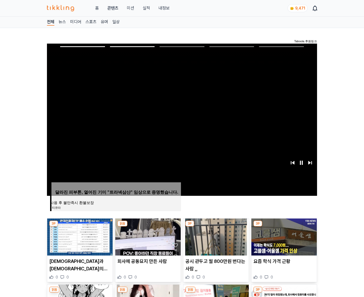
click at [284, 236] on img at bounding box center [284, 236] width 65 height 37
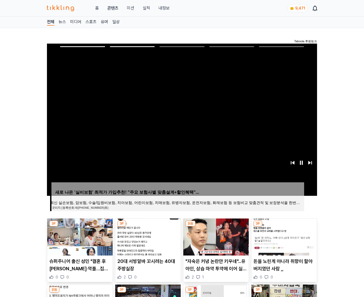
click at [284, 236] on img at bounding box center [284, 236] width 65 height 37
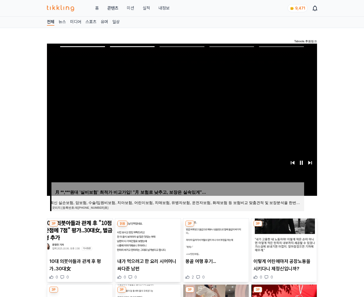
click at [284, 236] on img at bounding box center [284, 236] width 65 height 37
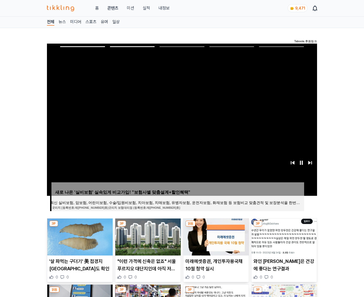
click at [284, 236] on img at bounding box center [284, 236] width 65 height 37
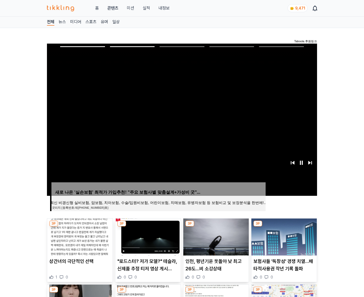
click at [284, 236] on img at bounding box center [284, 236] width 65 height 37
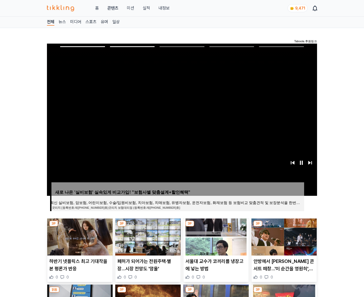
click at [284, 236] on img at bounding box center [284, 236] width 65 height 37
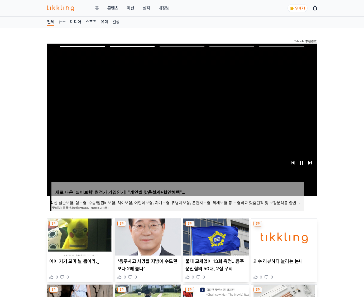
click at [284, 236] on img at bounding box center [284, 236] width 65 height 37
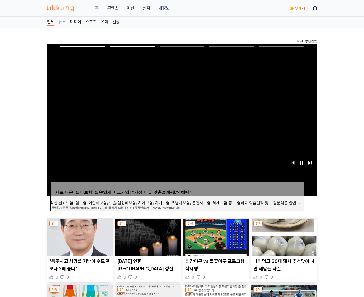
click at [284, 236] on img at bounding box center [284, 236] width 65 height 37
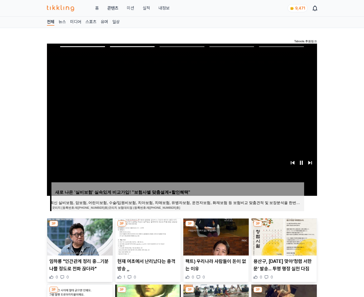
click at [284, 236] on img at bounding box center [284, 236] width 65 height 37
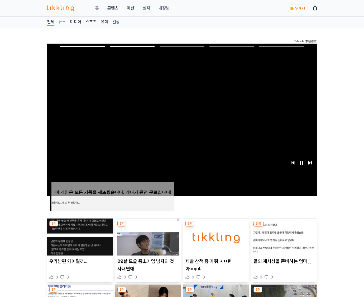
click at [284, 236] on img at bounding box center [284, 236] width 65 height 37
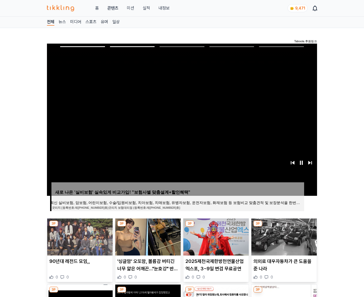
click at [284, 236] on img at bounding box center [284, 236] width 65 height 37
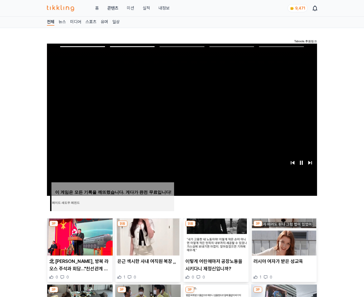
click at [284, 236] on img at bounding box center [284, 236] width 65 height 37
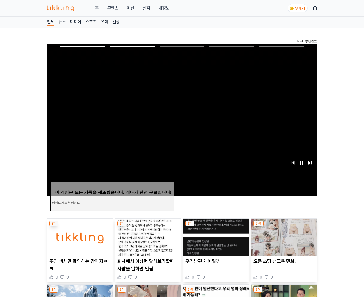
click at [284, 236] on img at bounding box center [284, 236] width 65 height 37
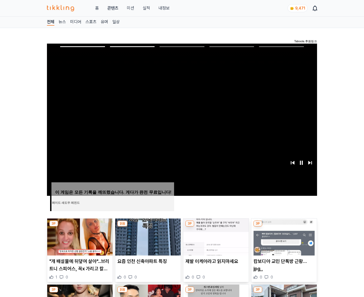
click at [284, 236] on img at bounding box center [284, 236] width 65 height 37
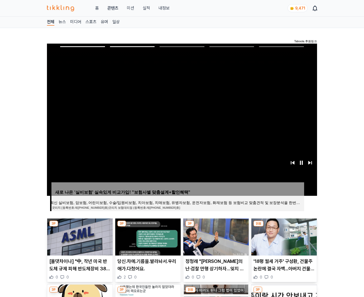
click at [284, 236] on img at bounding box center [284, 236] width 65 height 37
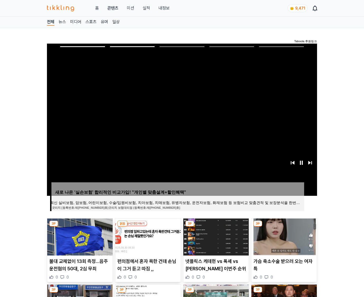
click at [284, 236] on img at bounding box center [284, 236] width 65 height 37
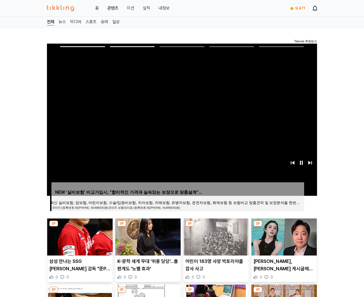
click at [284, 236] on img at bounding box center [284, 236] width 65 height 37
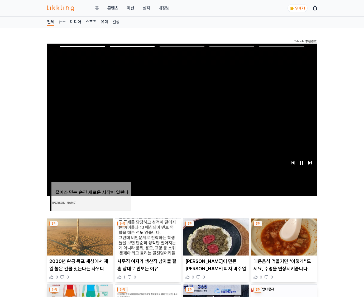
click at [284, 236] on img at bounding box center [284, 236] width 65 height 37
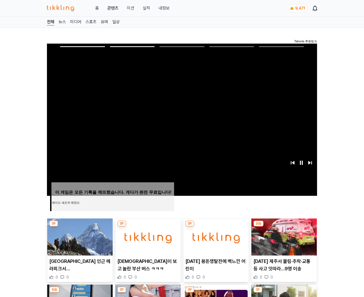
click at [284, 236] on img at bounding box center [284, 236] width 65 height 37
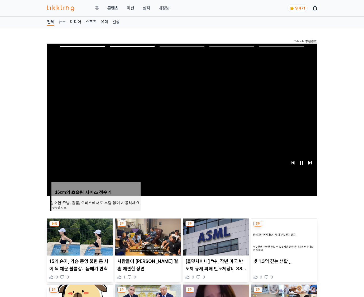
click at [284, 236] on img at bounding box center [284, 236] width 65 height 37
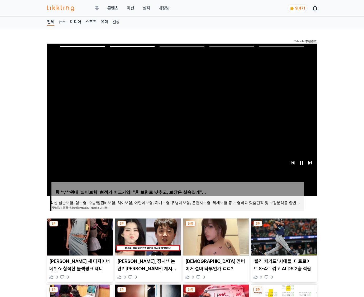
click at [284, 236] on img at bounding box center [284, 236] width 65 height 37
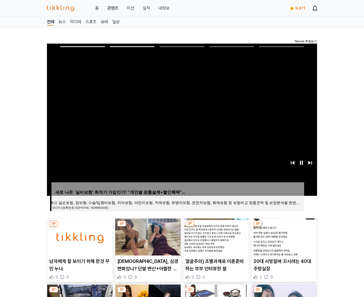
click at [284, 236] on img at bounding box center [284, 236] width 65 height 37
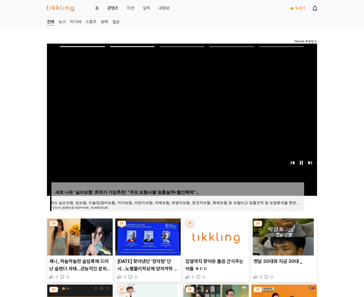
click at [284, 236] on img at bounding box center [284, 236] width 65 height 37
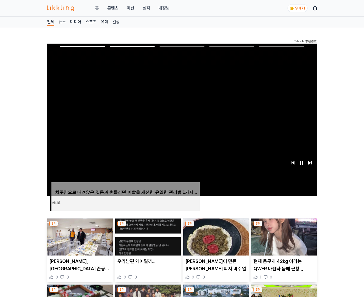
click at [284, 236] on img at bounding box center [284, 236] width 65 height 37
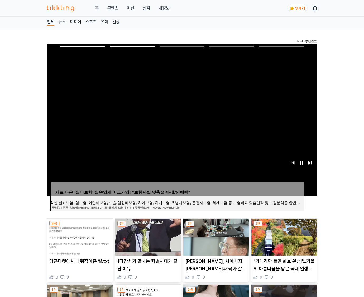
click at [284, 236] on img at bounding box center [284, 236] width 65 height 37
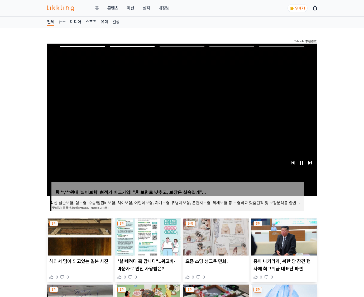
click at [284, 236] on img at bounding box center [284, 236] width 65 height 37
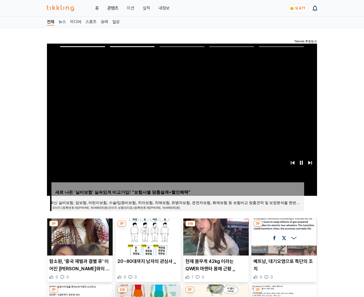
click at [284, 236] on img at bounding box center [284, 236] width 65 height 37
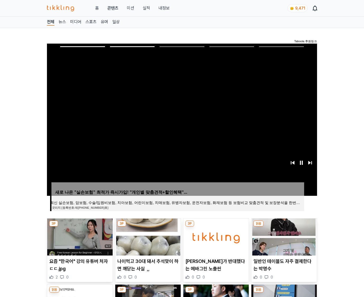
click at [284, 236] on img at bounding box center [284, 236] width 65 height 37
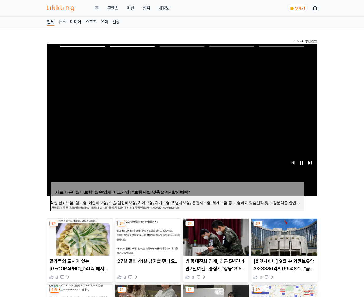
click at [284, 236] on img at bounding box center [284, 236] width 65 height 37
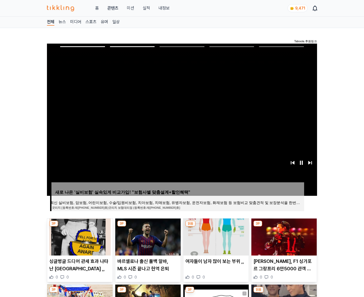
click at [284, 236] on img at bounding box center [284, 236] width 65 height 37
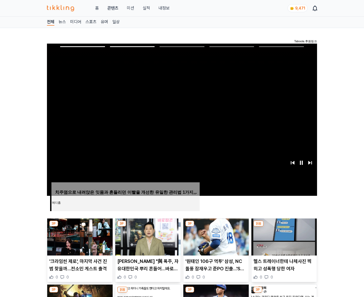
click at [284, 236] on img at bounding box center [284, 236] width 65 height 37
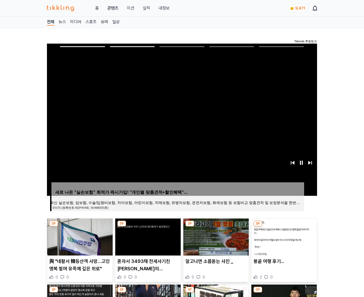
click at [284, 236] on img at bounding box center [284, 236] width 65 height 37
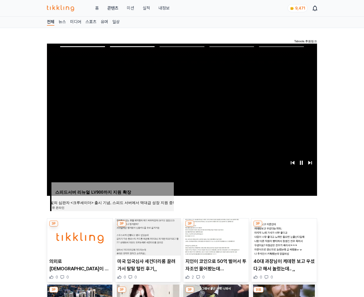
click at [284, 236] on img at bounding box center [284, 236] width 65 height 37
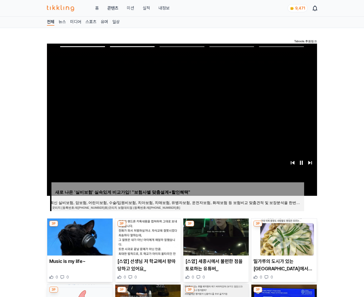
click at [284, 236] on img at bounding box center [284, 236] width 65 height 37
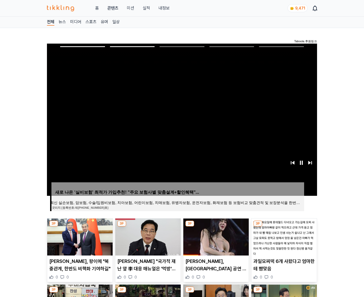
click at [284, 236] on img at bounding box center [284, 236] width 65 height 37
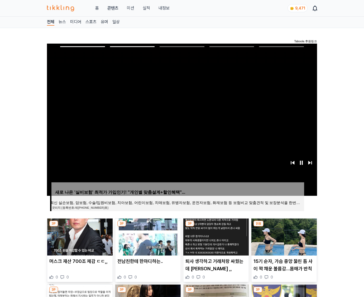
click at [284, 236] on img at bounding box center [284, 236] width 65 height 37
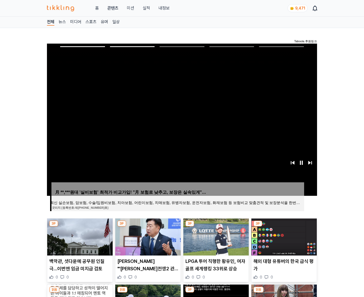
click at [284, 236] on img at bounding box center [284, 236] width 65 height 37
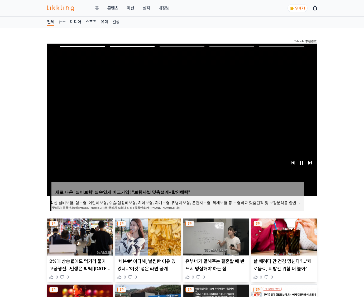
click at [284, 236] on img at bounding box center [284, 236] width 65 height 37
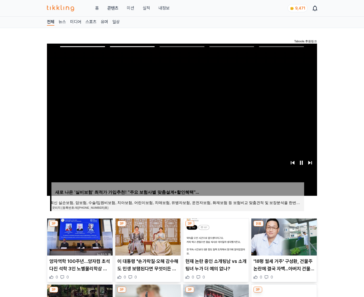
click at [284, 236] on img at bounding box center [284, 236] width 65 height 37
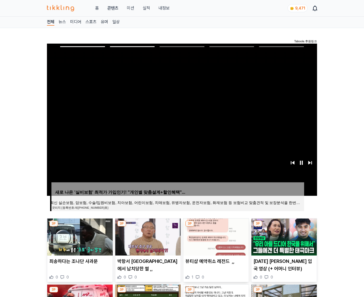
click at [284, 236] on img at bounding box center [284, 236] width 65 height 37
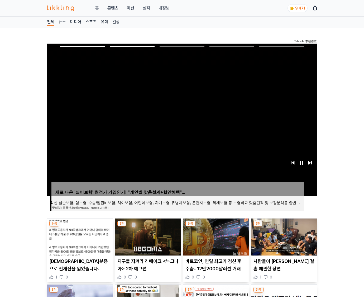
click at [284, 236] on img at bounding box center [284, 236] width 65 height 37
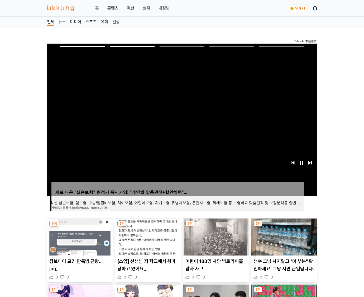
click at [284, 236] on img at bounding box center [284, 236] width 65 height 37
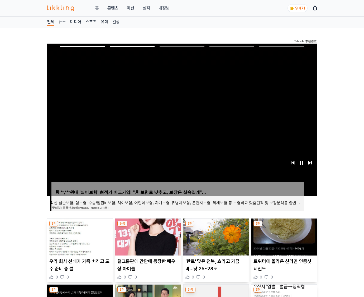
click at [284, 236] on img at bounding box center [284, 236] width 65 height 37
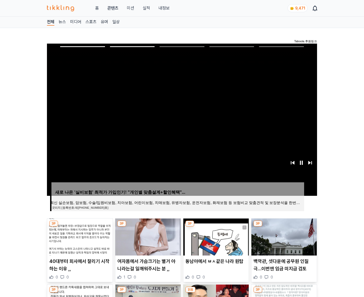
click at [284, 236] on img at bounding box center [284, 236] width 65 height 37
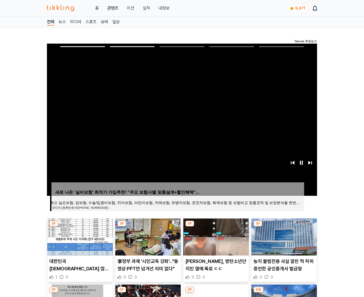
click at [284, 236] on img at bounding box center [284, 236] width 65 height 37
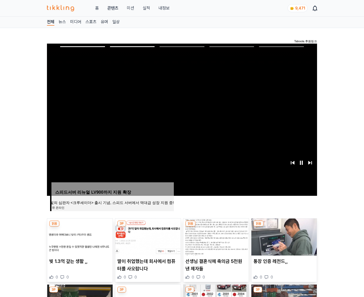
click at [284, 236] on img at bounding box center [284, 236] width 65 height 37
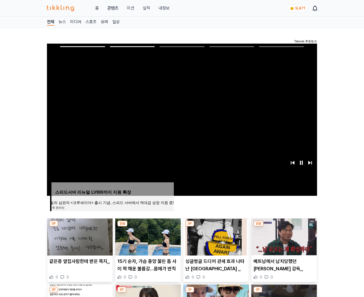
click at [284, 236] on img at bounding box center [284, 236] width 65 height 37
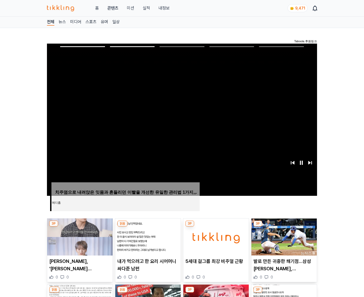
click at [284, 236] on img at bounding box center [284, 236] width 65 height 37
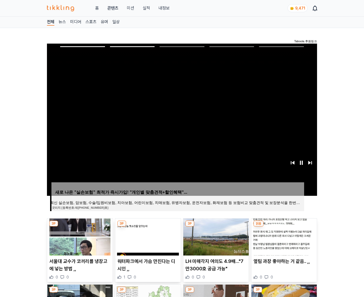
click at [284, 236] on img at bounding box center [284, 236] width 65 height 37
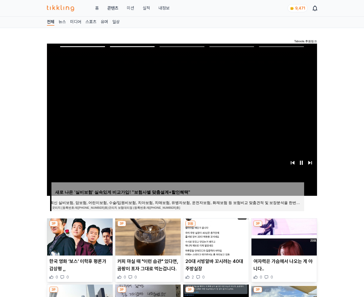
click at [284, 236] on img at bounding box center [284, 236] width 65 height 37
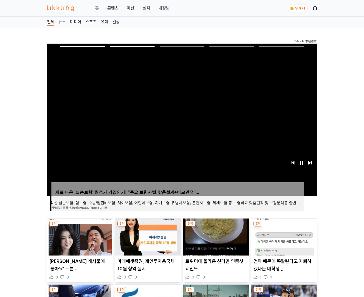
click at [284, 236] on img at bounding box center [284, 236] width 65 height 37
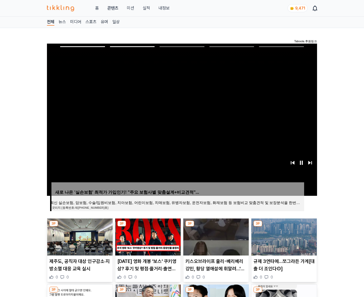
click at [284, 236] on img at bounding box center [284, 236] width 65 height 37
